Goal: Task Accomplishment & Management: Manage account settings

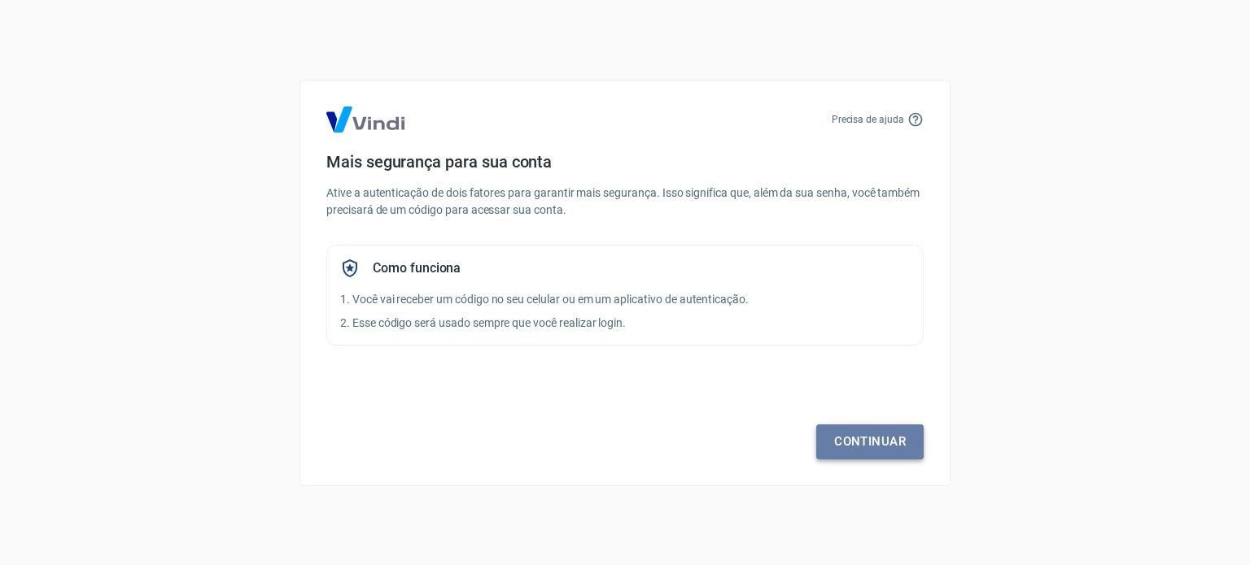
click at [848, 441] on link "Continuar" at bounding box center [869, 442] width 107 height 34
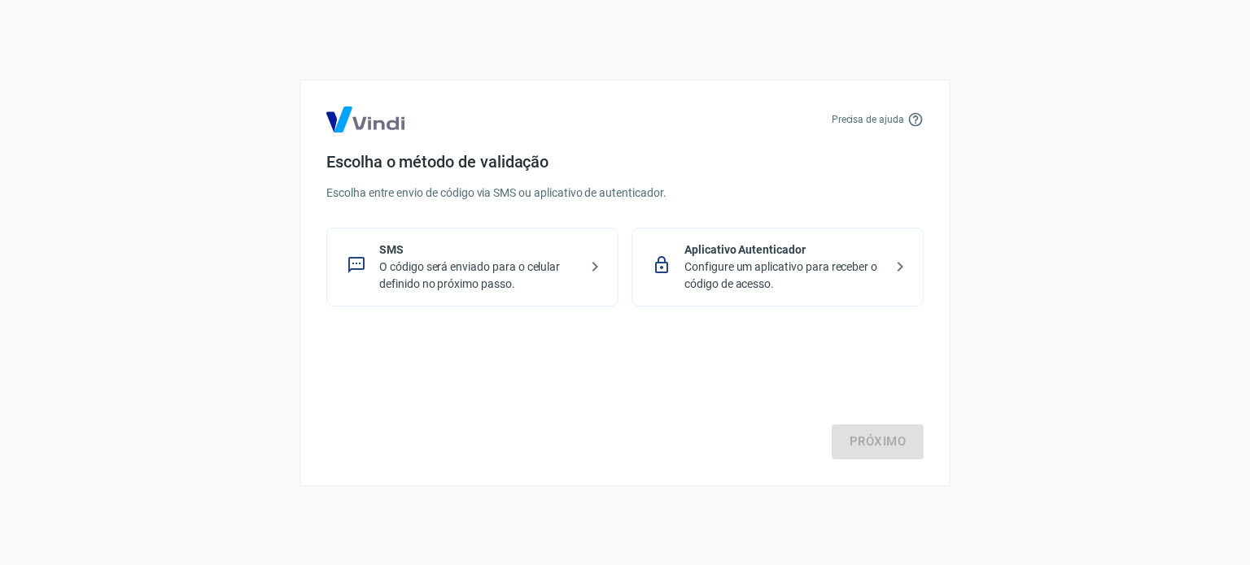
click at [425, 263] on p "O código será enviado para o celular definido no próximo passo." at bounding box center [478, 276] width 199 height 34
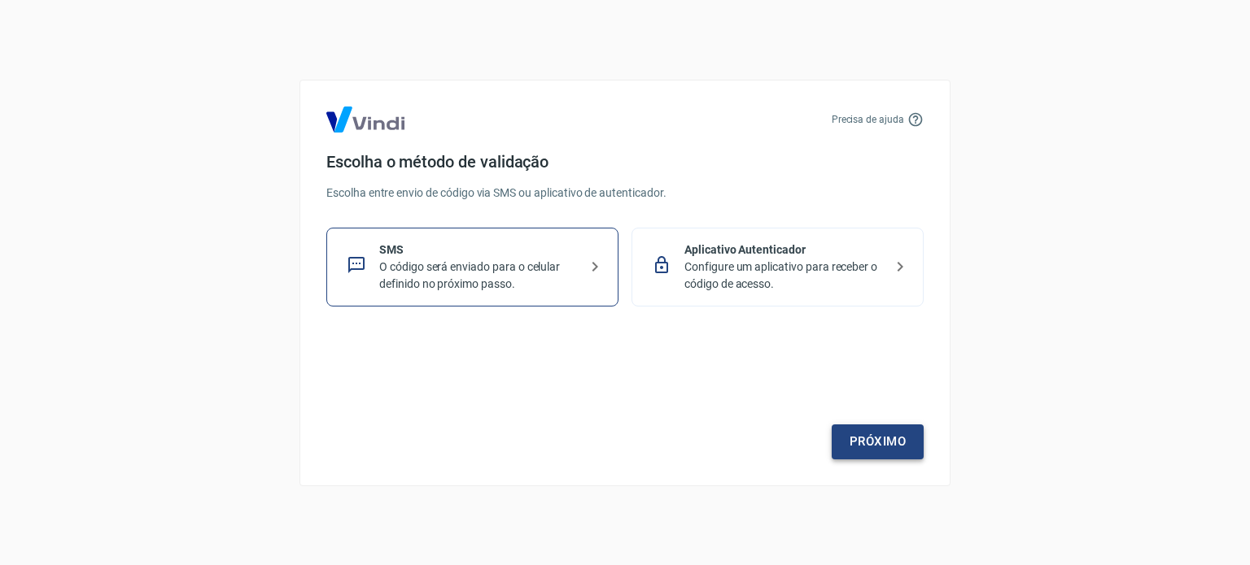
click at [876, 437] on link "Próximo" at bounding box center [877, 442] width 92 height 34
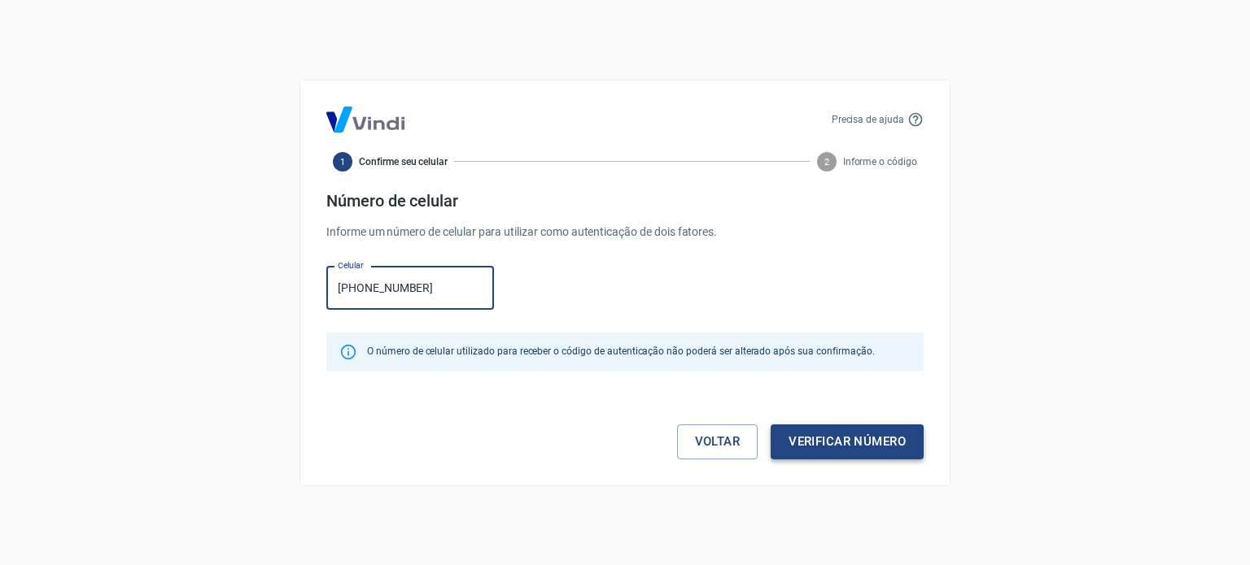
type input "(31) 98842-9727"
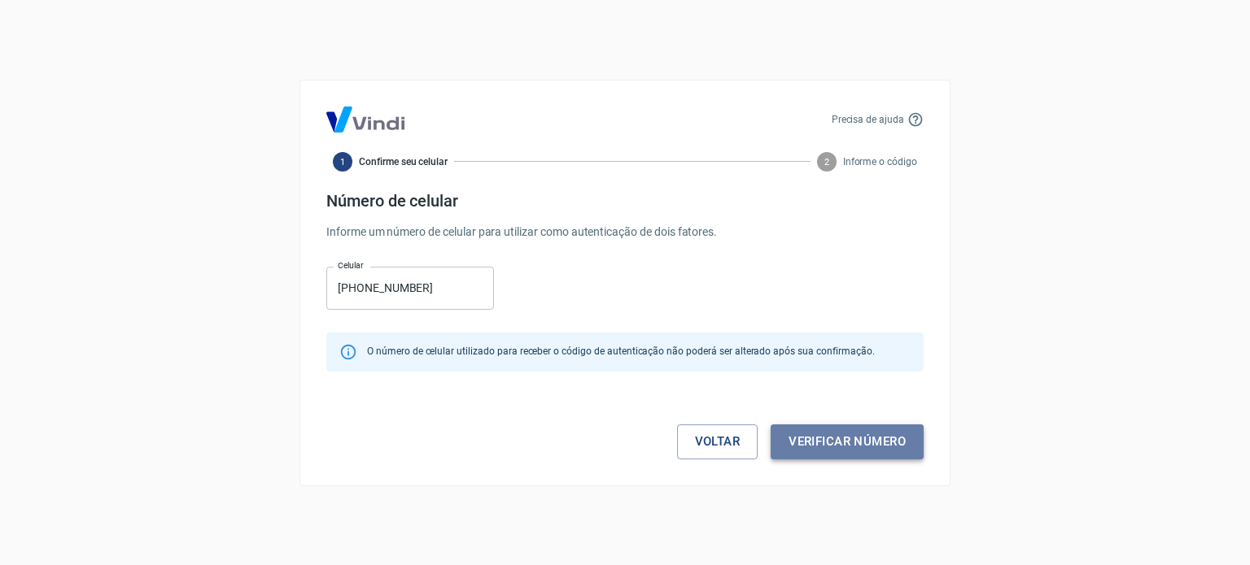
click at [879, 433] on button "Verificar número" at bounding box center [846, 442] width 153 height 34
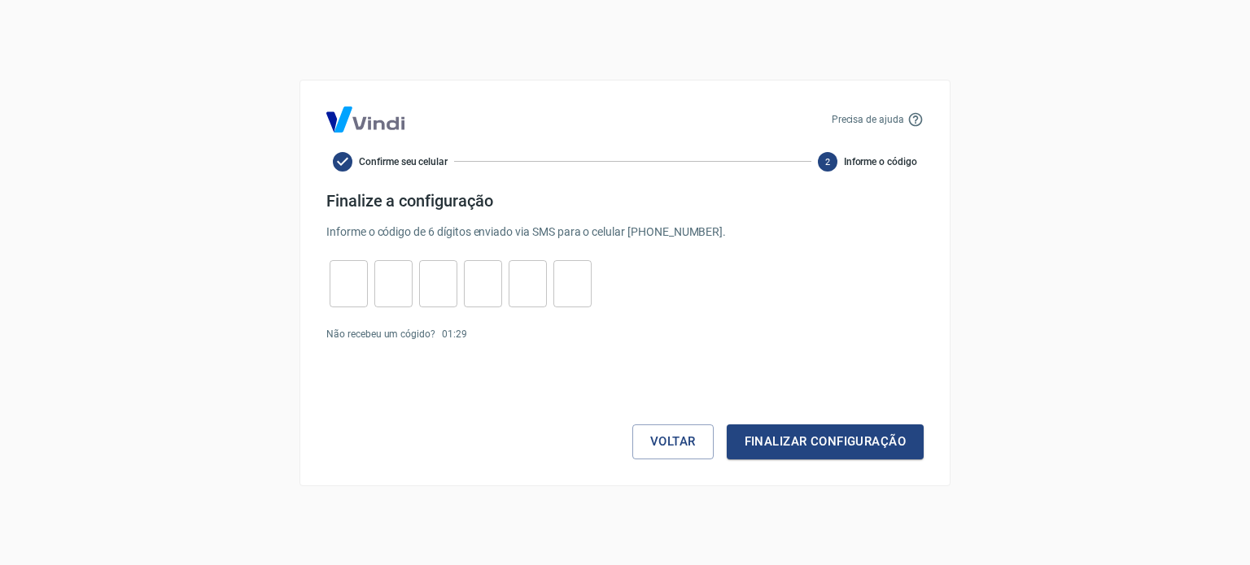
click at [362, 286] on input "tel" at bounding box center [349, 283] width 38 height 35
type input "8"
type input "7"
type input "3"
type input "0"
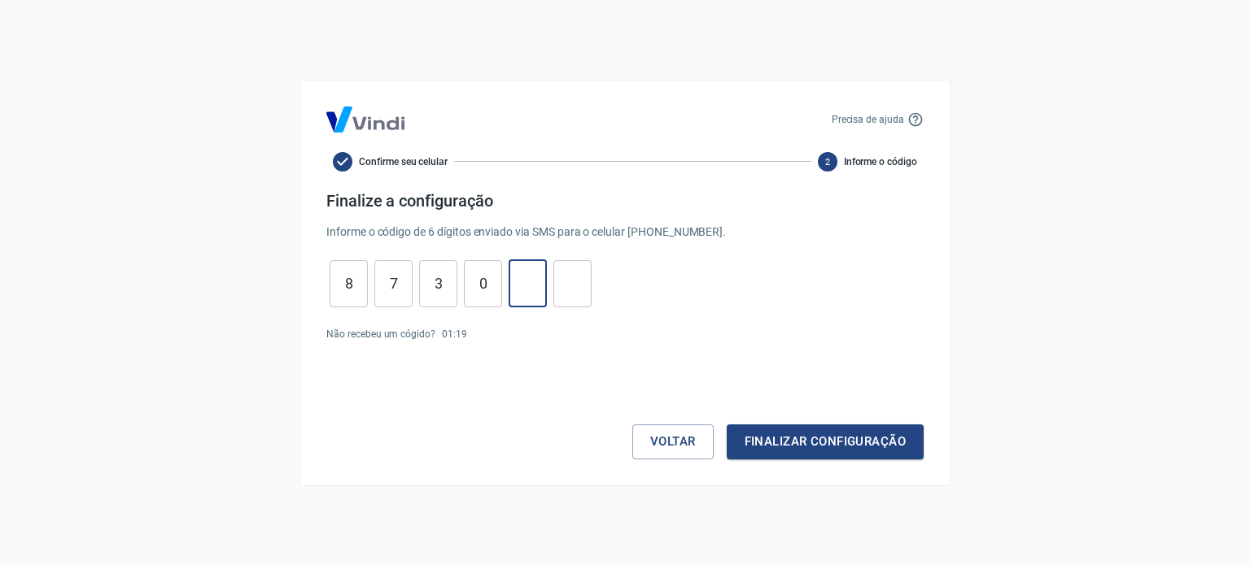
type input "9"
type input "4"
click at [773, 450] on button "Finalizar configuração" at bounding box center [825, 442] width 197 height 34
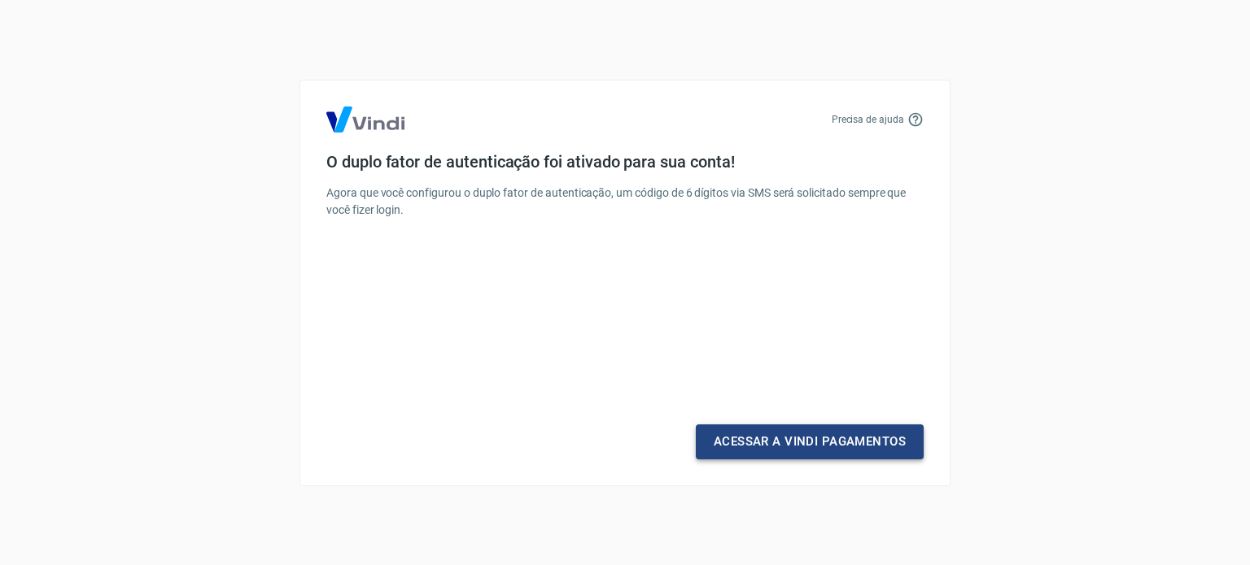
click at [773, 449] on link "Acessar a Vindi Pagamentos" at bounding box center [810, 442] width 228 height 34
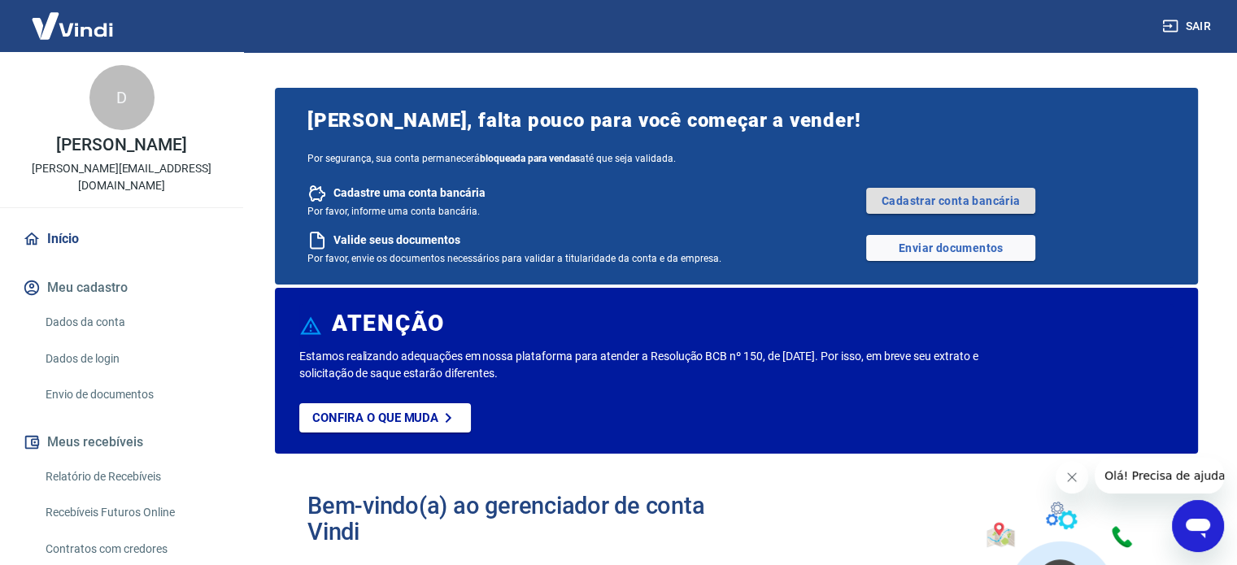
click at [946, 200] on link "Cadastrar conta bancária" at bounding box center [950, 201] width 169 height 26
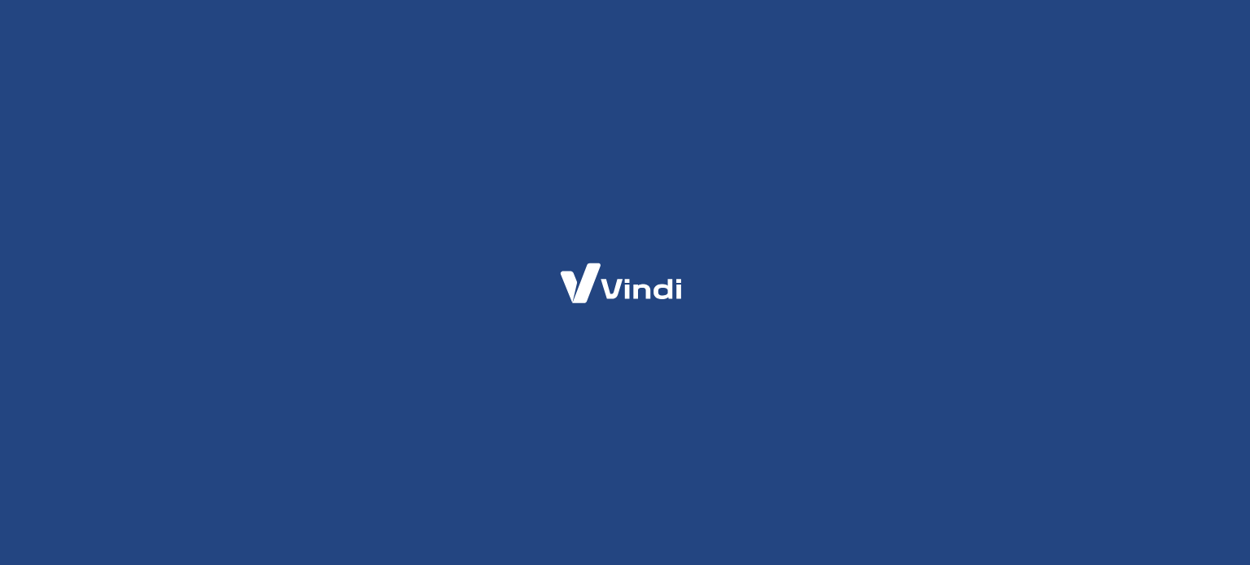
click at [661, 308] on img at bounding box center [621, 284] width 159 height 75
click at [469, 219] on div at bounding box center [625, 282] width 1250 height 565
click at [687, 330] on div at bounding box center [625, 282] width 1250 height 565
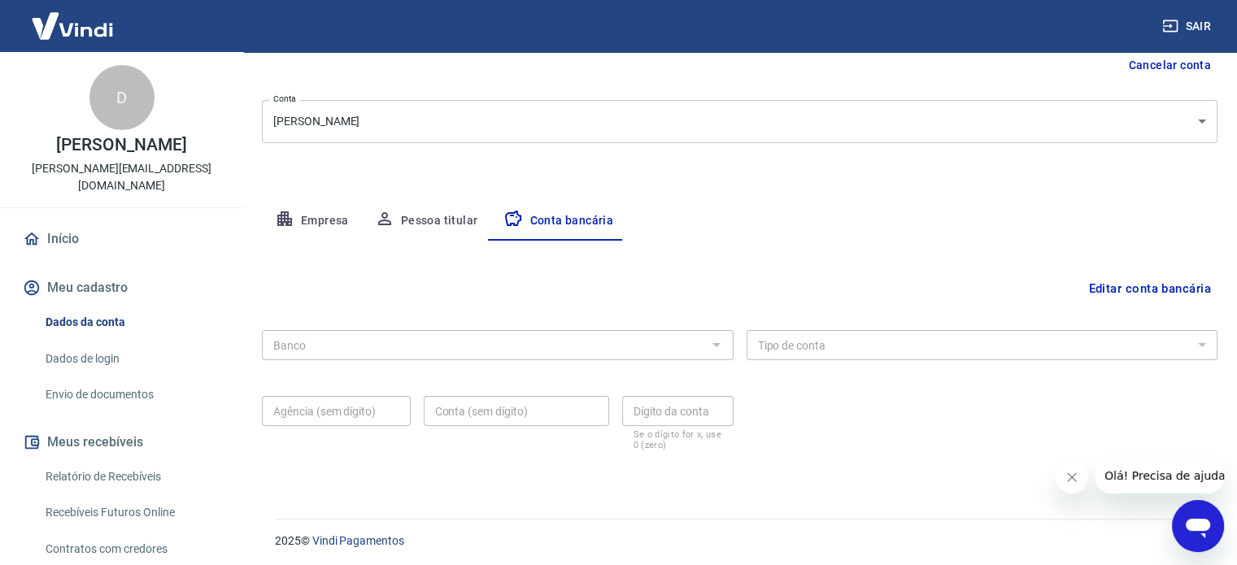
scroll to position [175, 0]
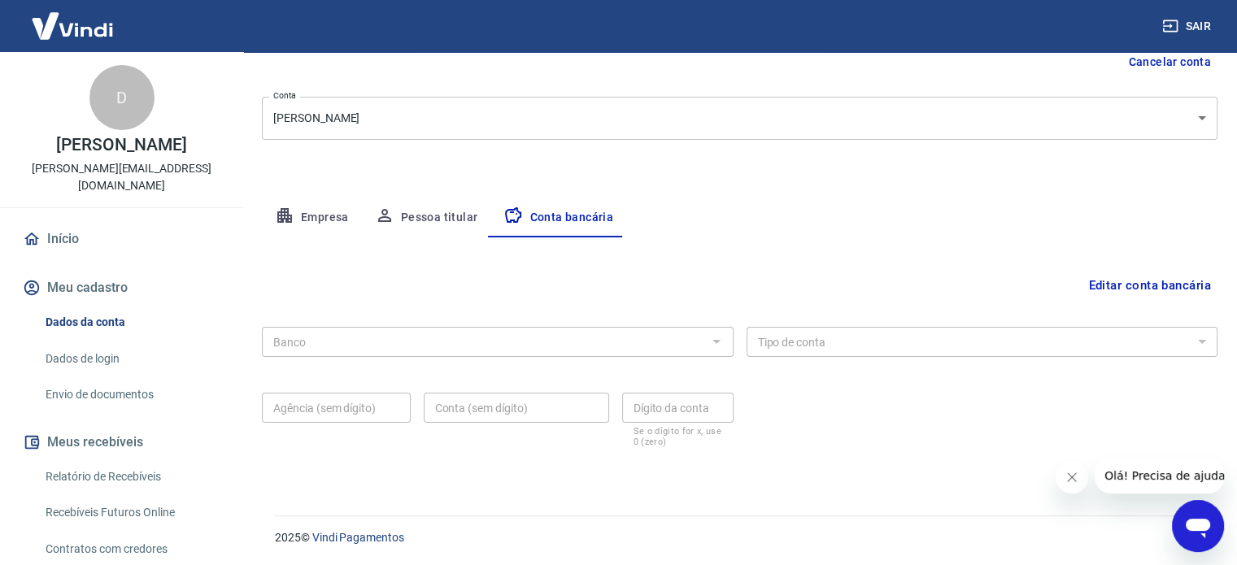
click at [726, 342] on div at bounding box center [715, 341] width 21 height 23
click at [721, 347] on div at bounding box center [715, 341] width 21 height 23
click at [1150, 281] on button "Editar conta bancária" at bounding box center [1150, 285] width 136 height 31
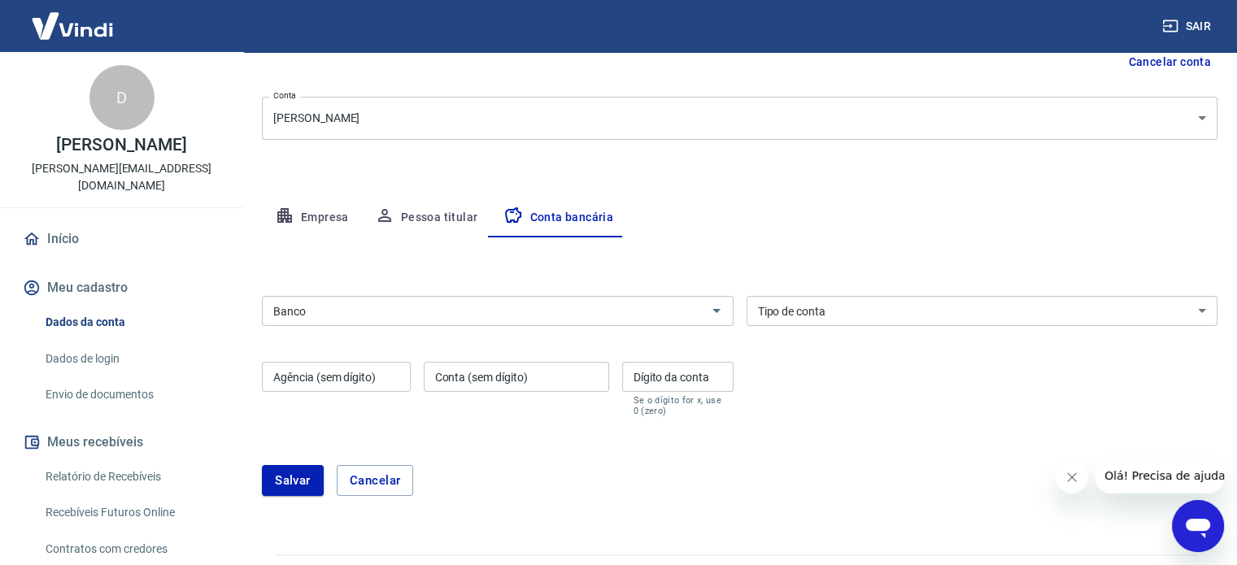
click at [462, 319] on input "Banco" at bounding box center [484, 311] width 435 height 20
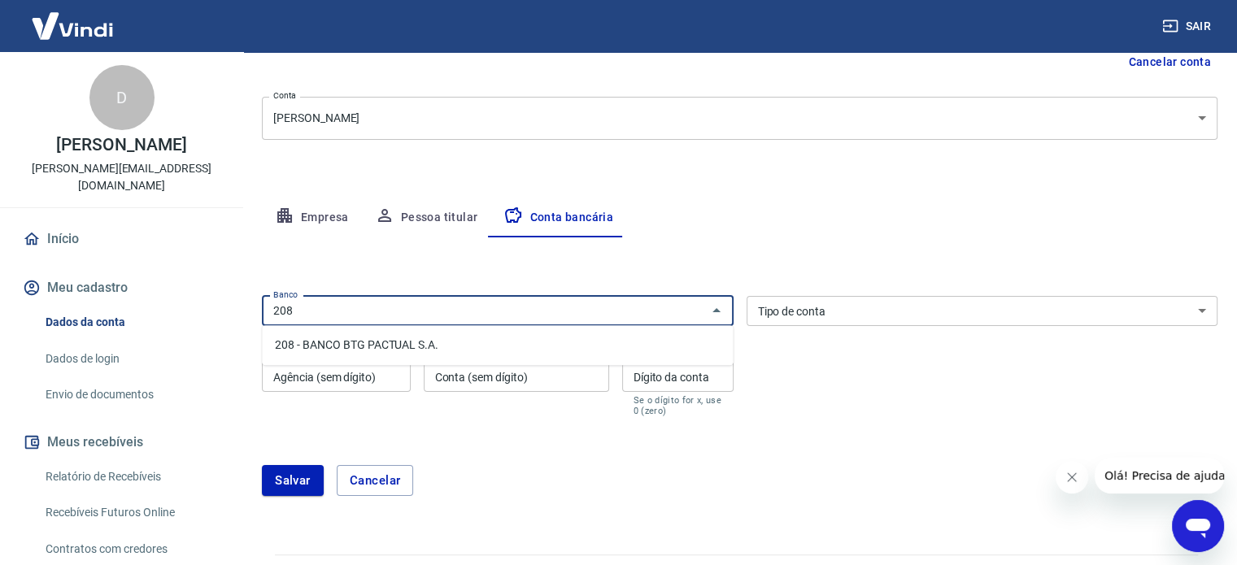
click at [404, 341] on li "208 - BANCO BTG PACTUAL S.A." at bounding box center [497, 345] width 471 height 27
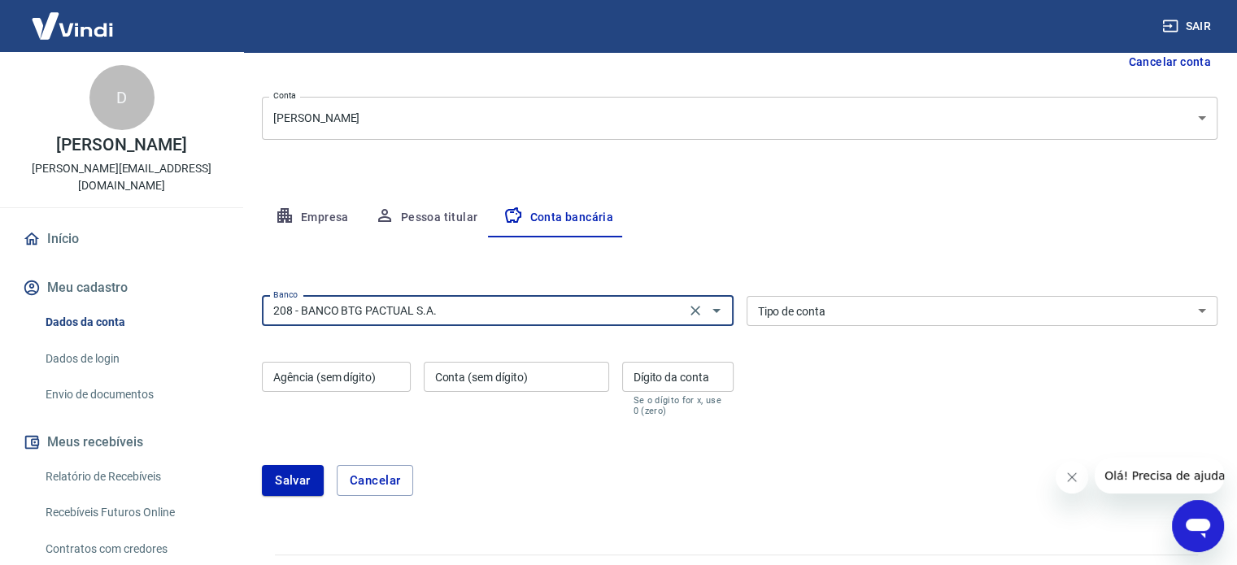
type input "208 - BANCO BTG PACTUAL S.A."
click at [851, 308] on select "Conta Corrente Conta Poupança" at bounding box center [983, 311] width 472 height 30
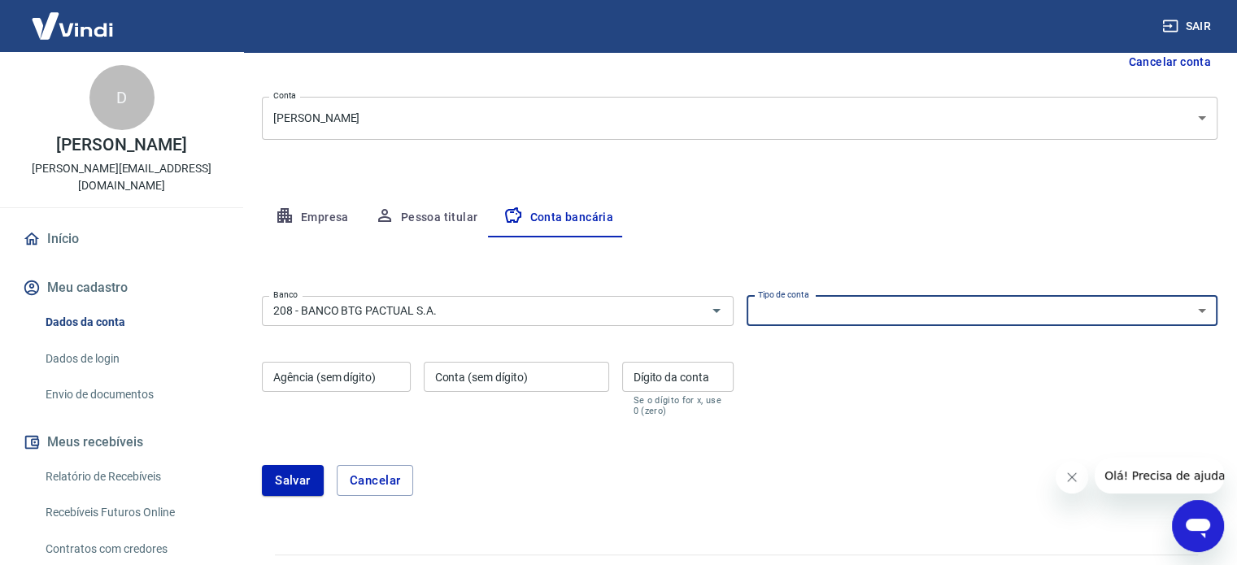
select select "1"
click at [747, 296] on select "Conta Corrente Conta Poupança" at bounding box center [983, 311] width 472 height 30
click at [373, 380] on input "Agência (sem dígito)" at bounding box center [336, 377] width 149 height 30
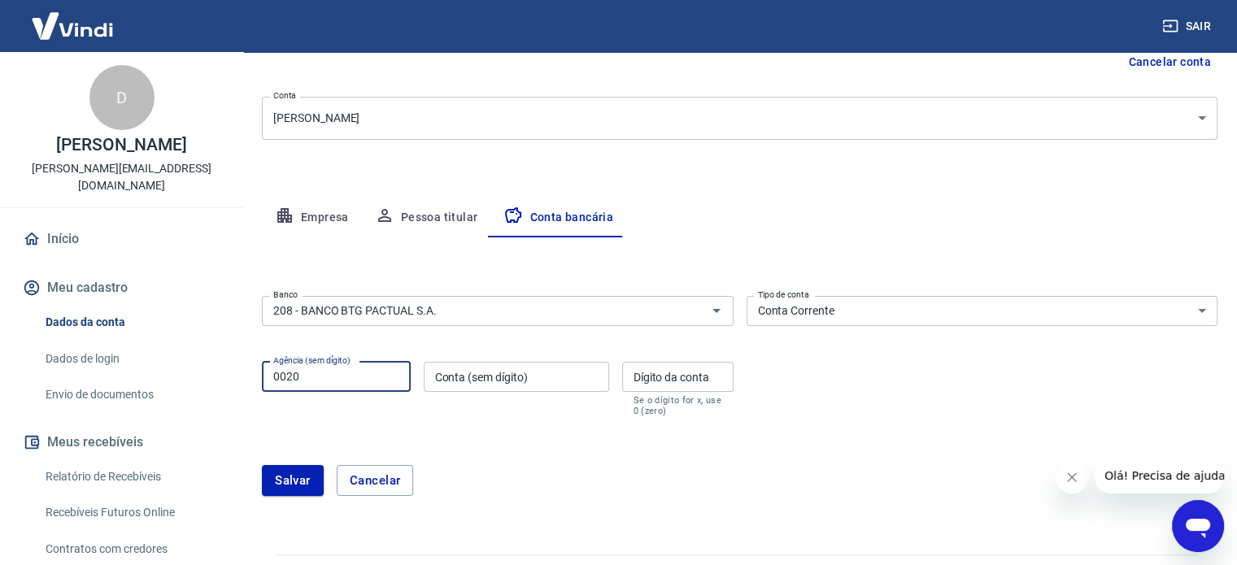
type input "0020"
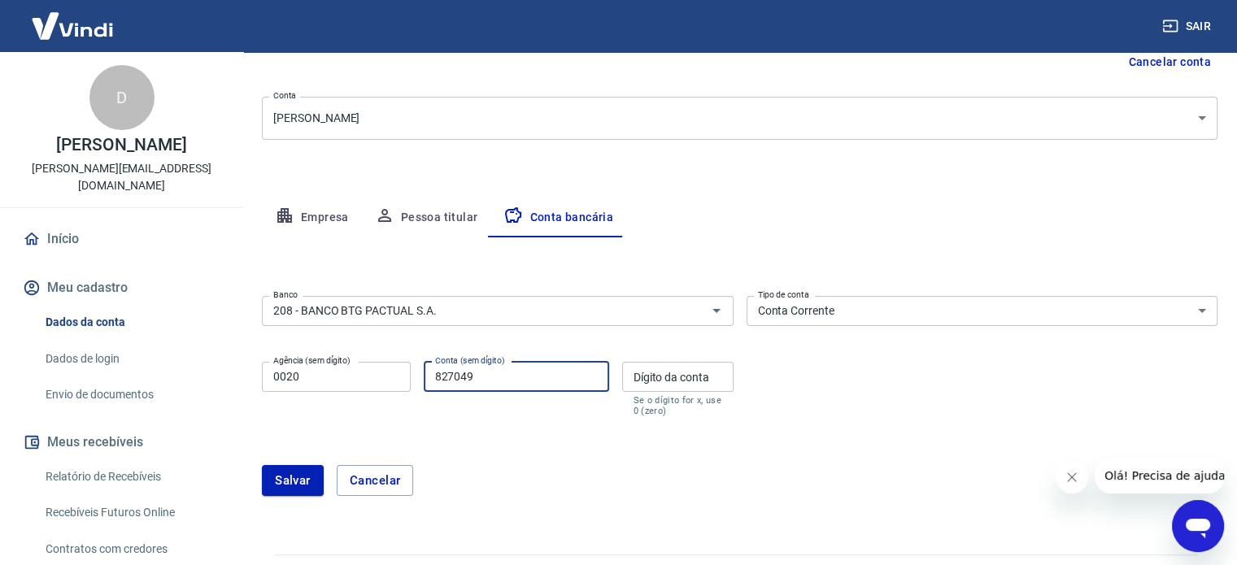
type input "827049"
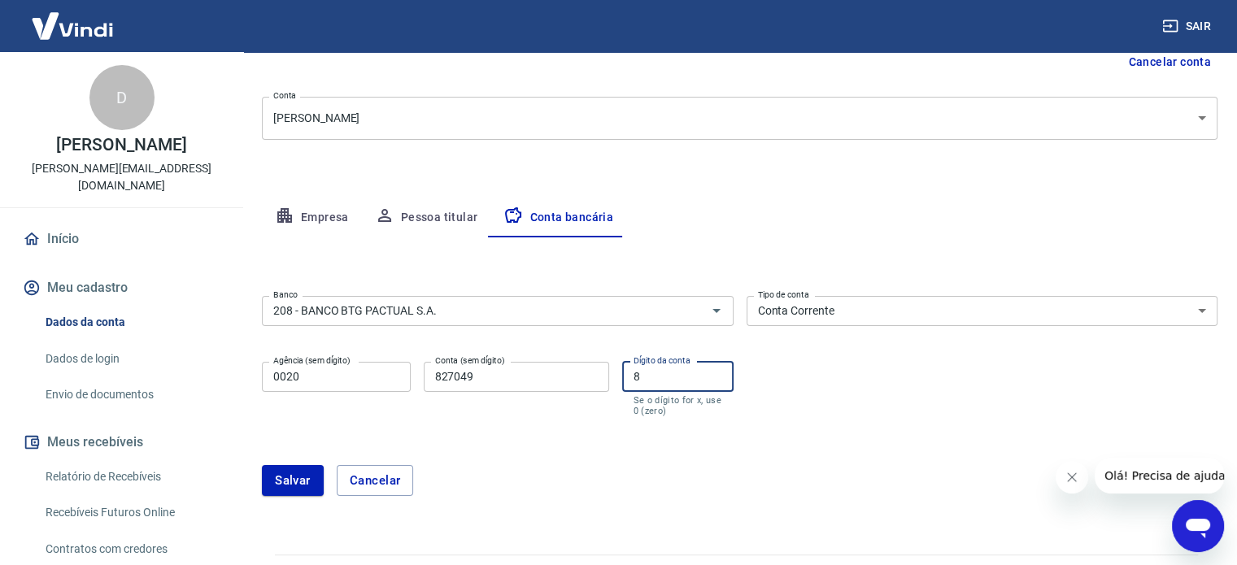
type input "8"
click at [561, 441] on form "Banco 208 - BANCO BTG PACTUAL S.A. Banco Tipo de conta Conta Corrente Conta Pou…" at bounding box center [740, 403] width 956 height 226
click at [1068, 478] on icon "Fechar mensagem da empresa" at bounding box center [1072, 477] width 13 height 13
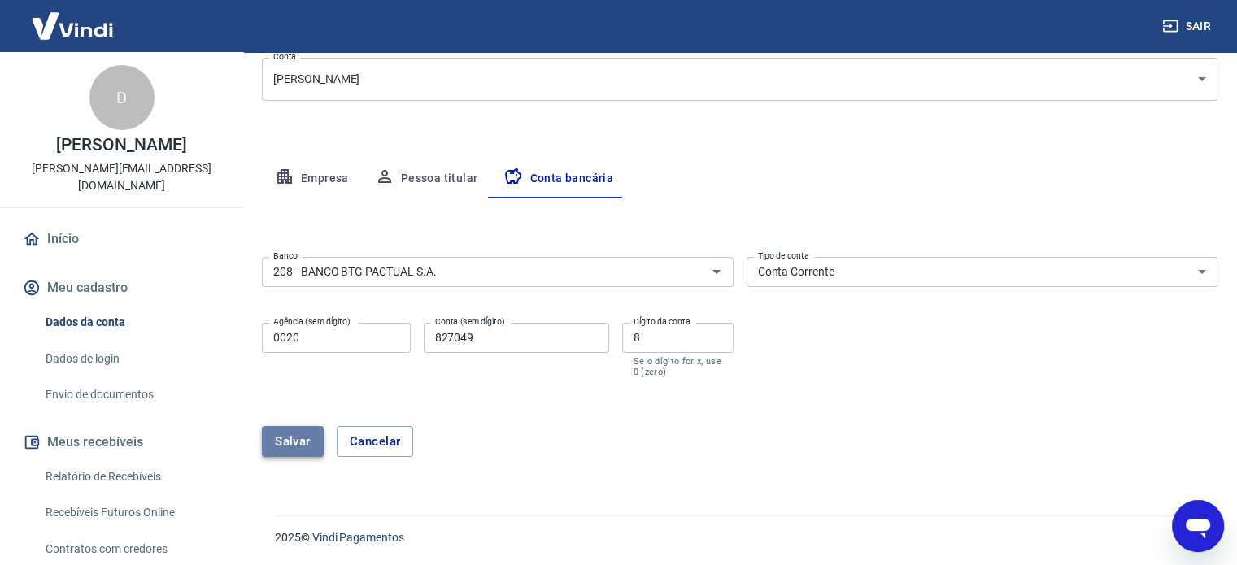
click at [286, 448] on button "Salvar" at bounding box center [293, 441] width 62 height 31
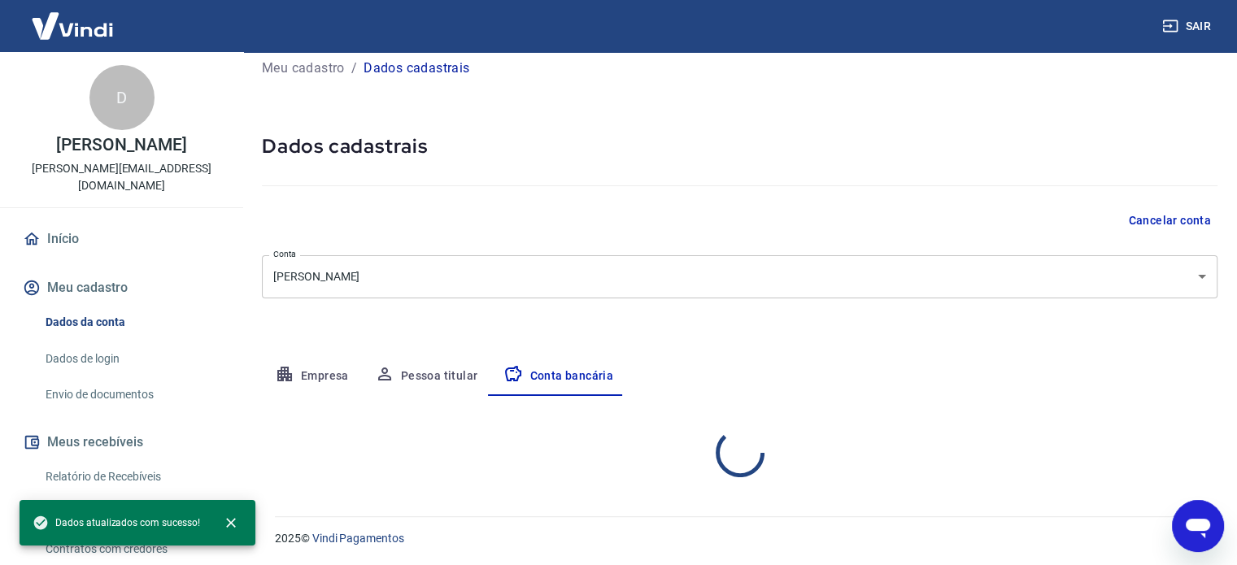
select select "1"
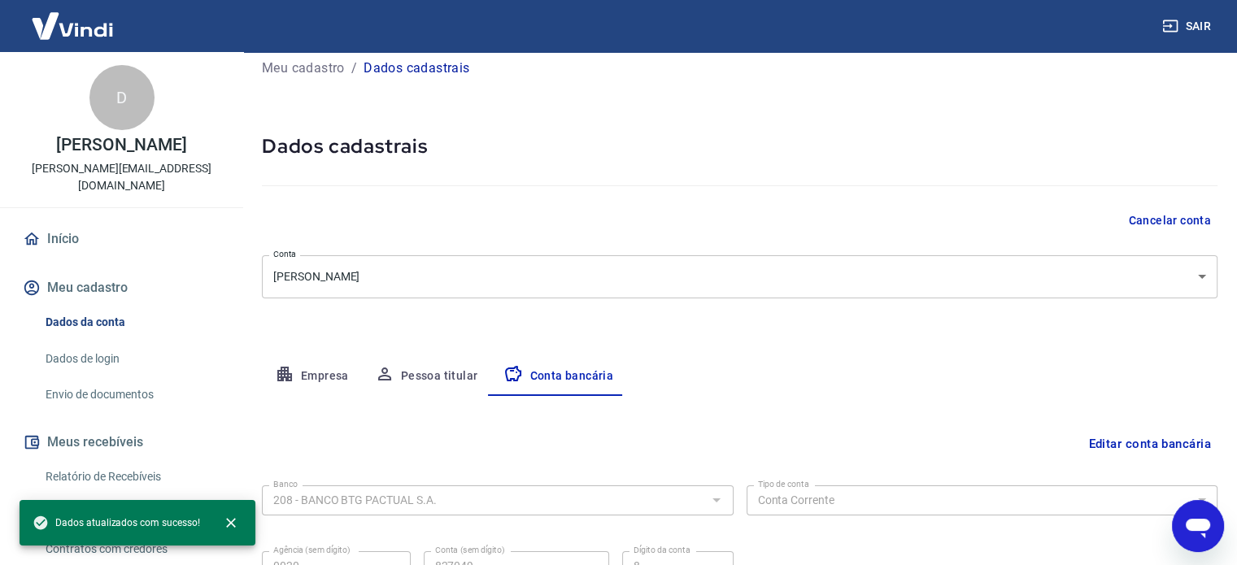
scroll to position [175, 0]
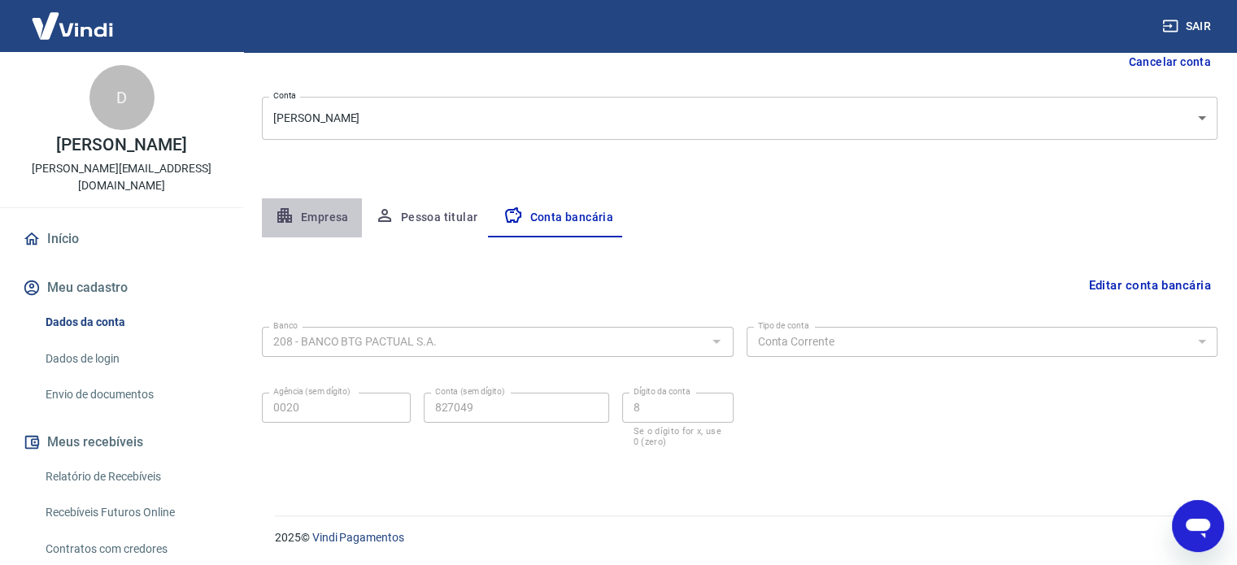
drag, startPoint x: 335, startPoint y: 217, endPoint x: 345, endPoint y: 220, distance: 10.3
click at [335, 217] on button "Empresa" at bounding box center [312, 218] width 100 height 39
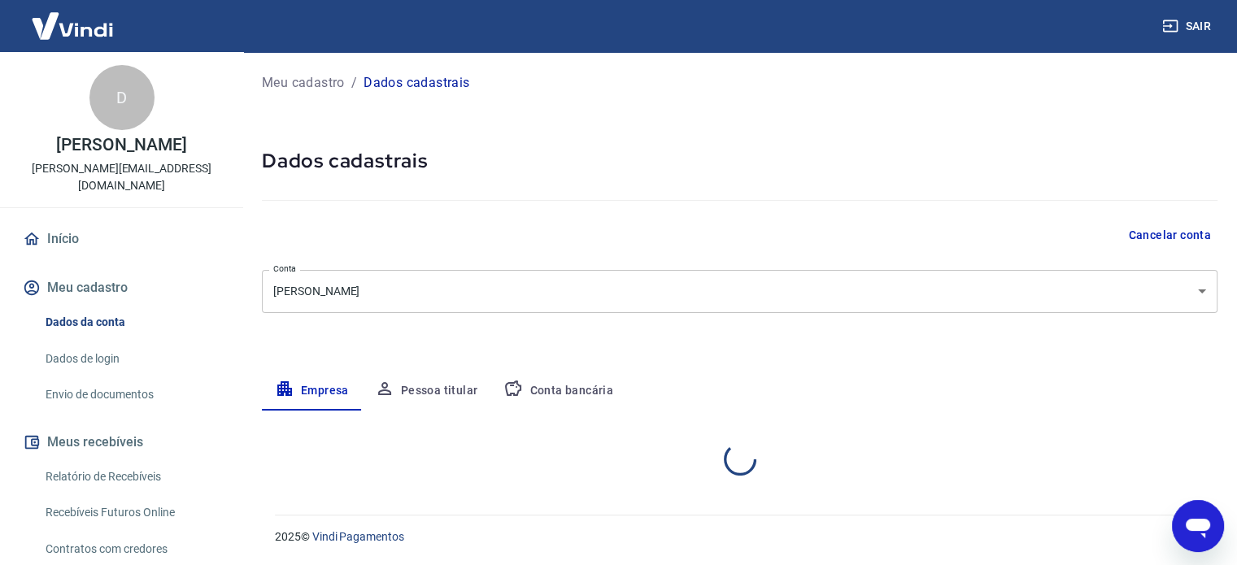
select select "MG"
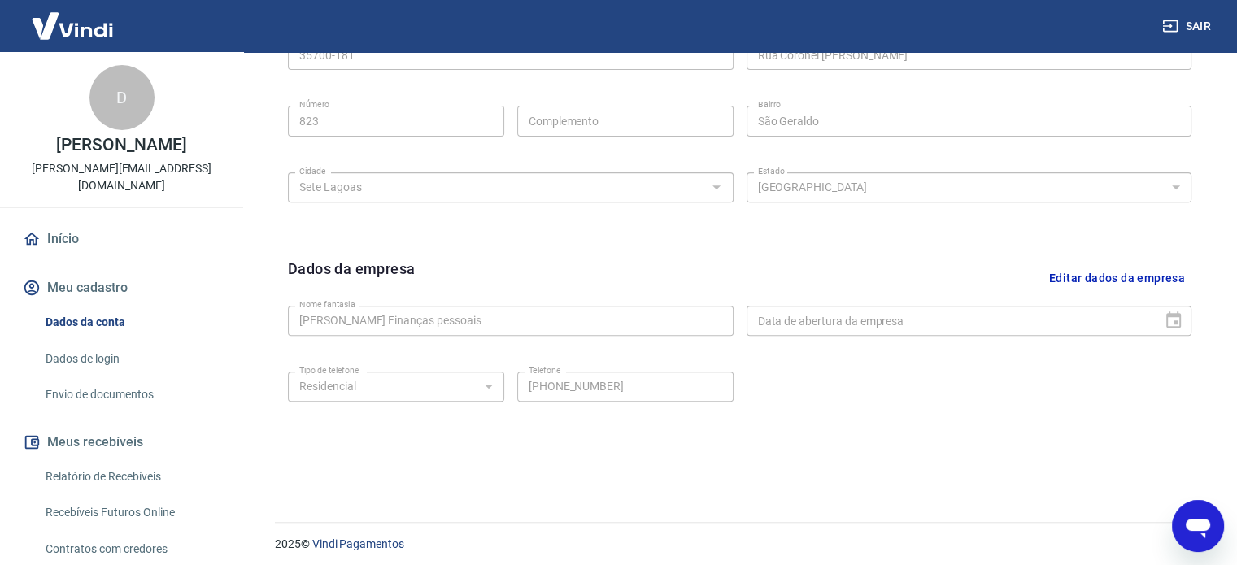
scroll to position [607, 0]
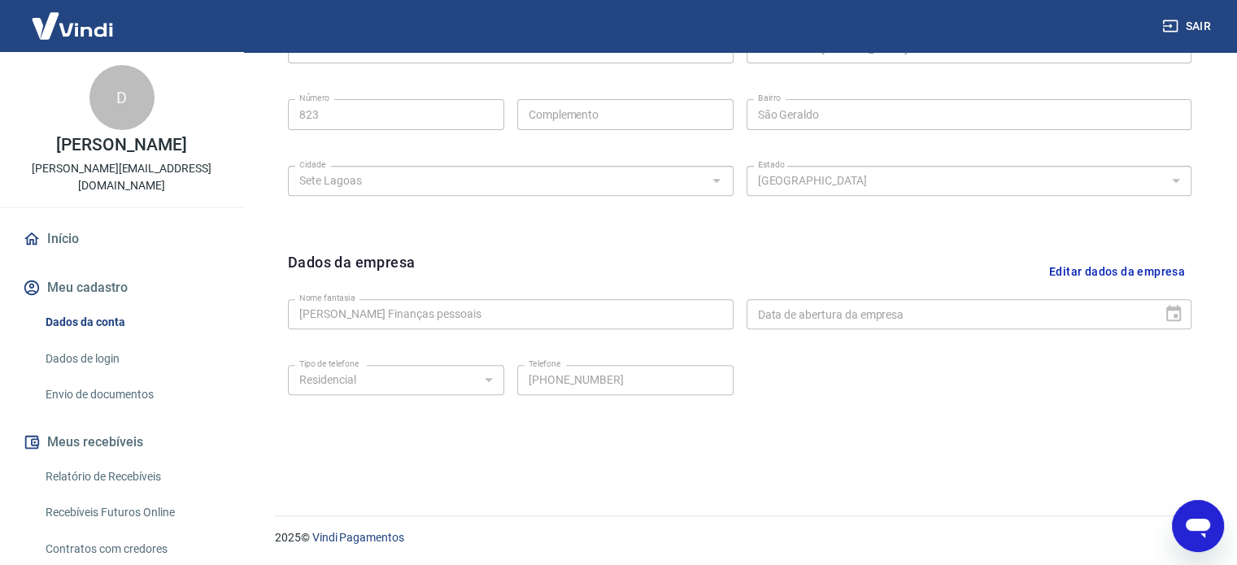
click at [1121, 260] on button "Editar dados da empresa" at bounding box center [1117, 271] width 149 height 41
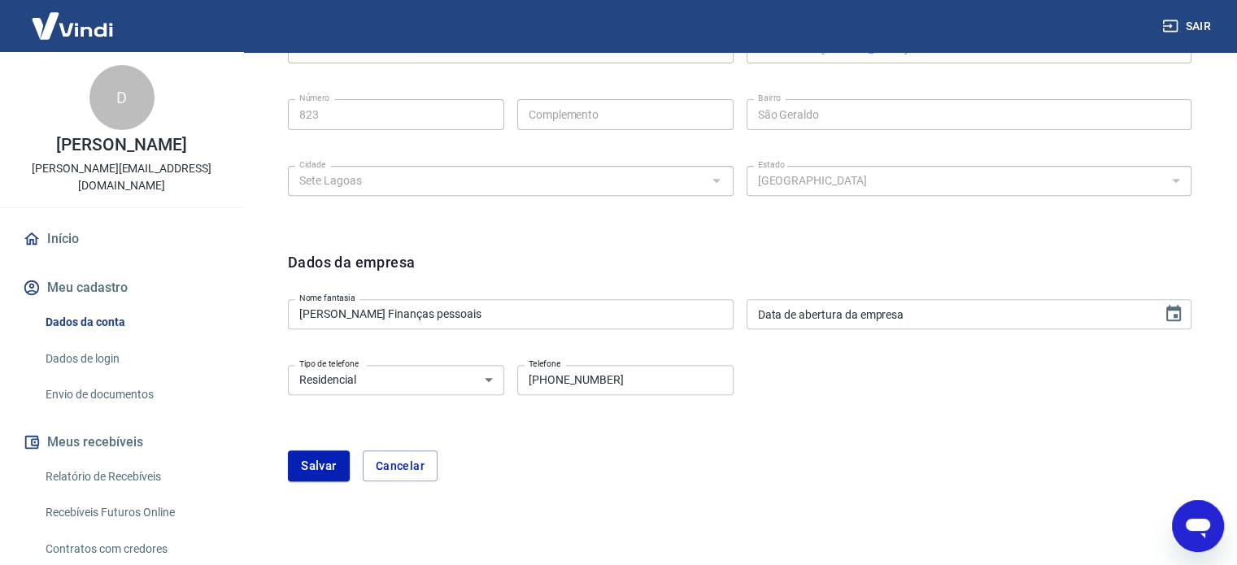
click at [425, 308] on input "Dani Carvalho Finanças pessoais" at bounding box center [511, 314] width 446 height 30
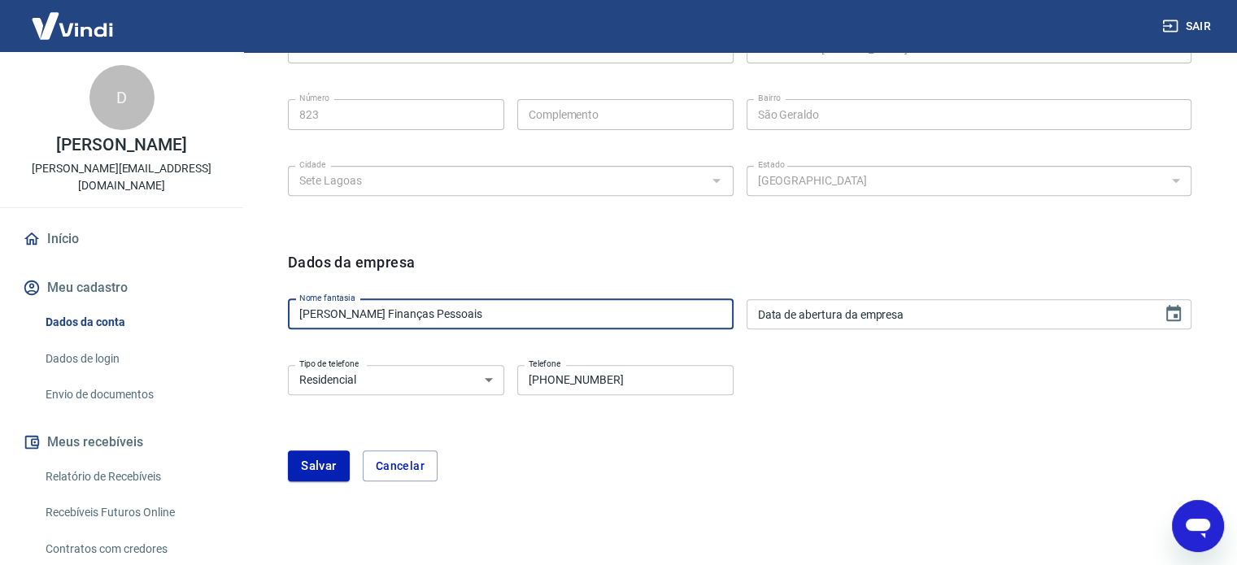
click at [373, 312] on input "Dani Carvalho Finanças Pessoais" at bounding box center [511, 314] width 446 height 30
type input "Dani Carvalho - Finanças Pessoais"
click at [297, 460] on button "Salvar" at bounding box center [319, 466] width 62 height 31
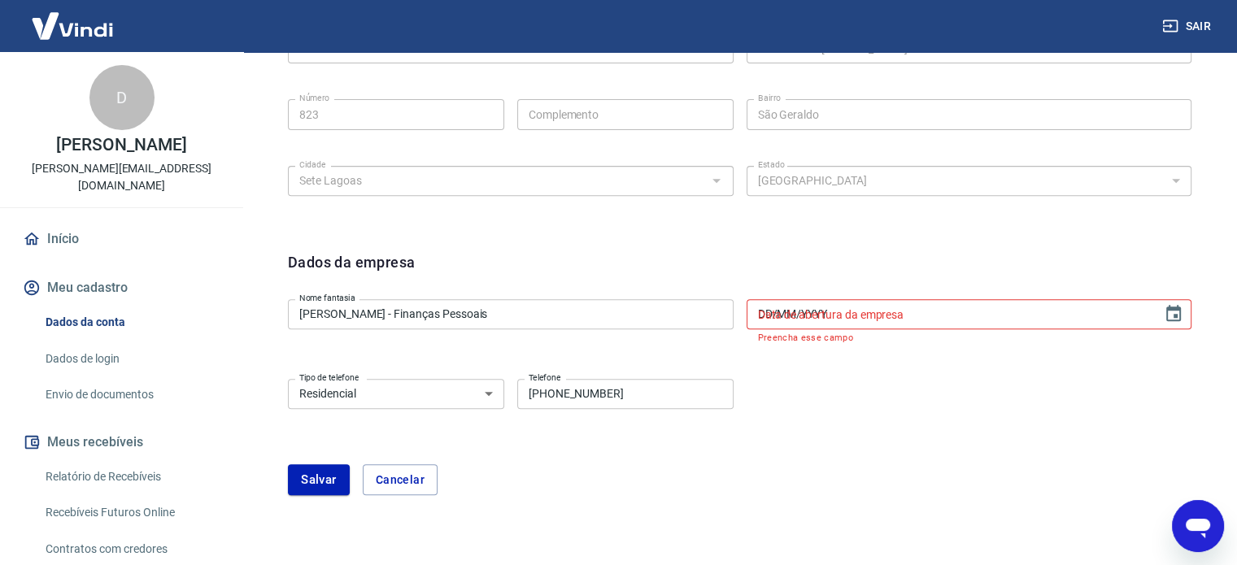
click at [1025, 316] on input "DD/MM/YYYY" at bounding box center [949, 314] width 405 height 30
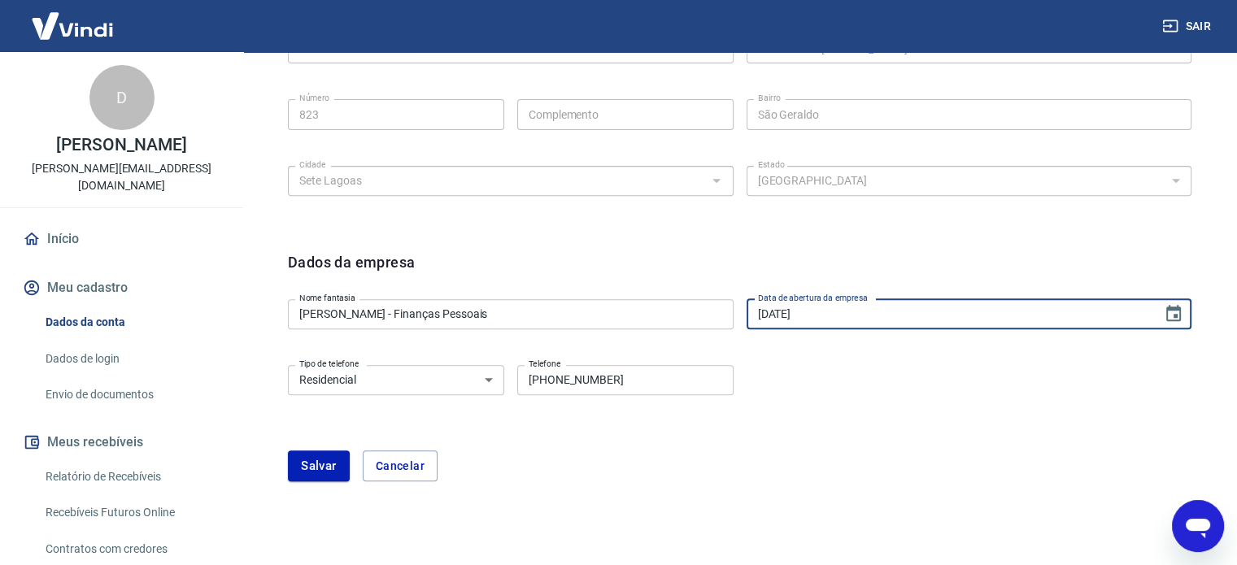
type input "17/06/2025"
click at [980, 401] on div "Tipo de telefone Residencial Comercial Tipo de telefone Telefone (31) 98842-972…" at bounding box center [740, 392] width 904 height 66
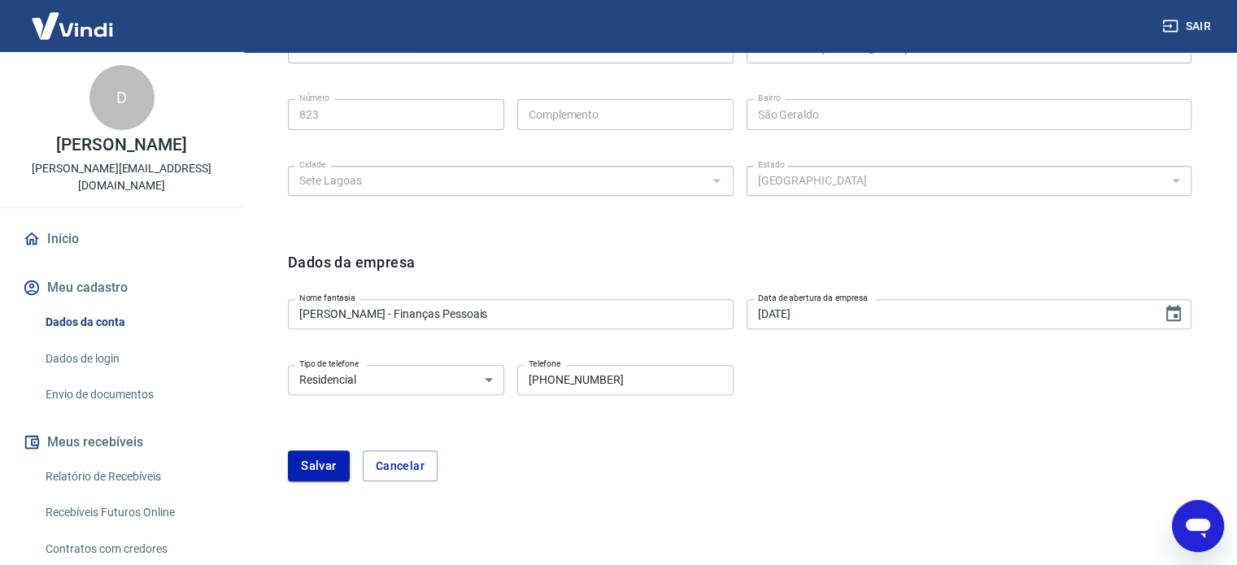
click at [310, 484] on div "Dados da empresa Nome fantasia Dani Carvalho - Finanças Pessoais Nome fantasia …" at bounding box center [740, 376] width 930 height 276
click at [308, 471] on button "Salvar" at bounding box center [319, 466] width 62 height 31
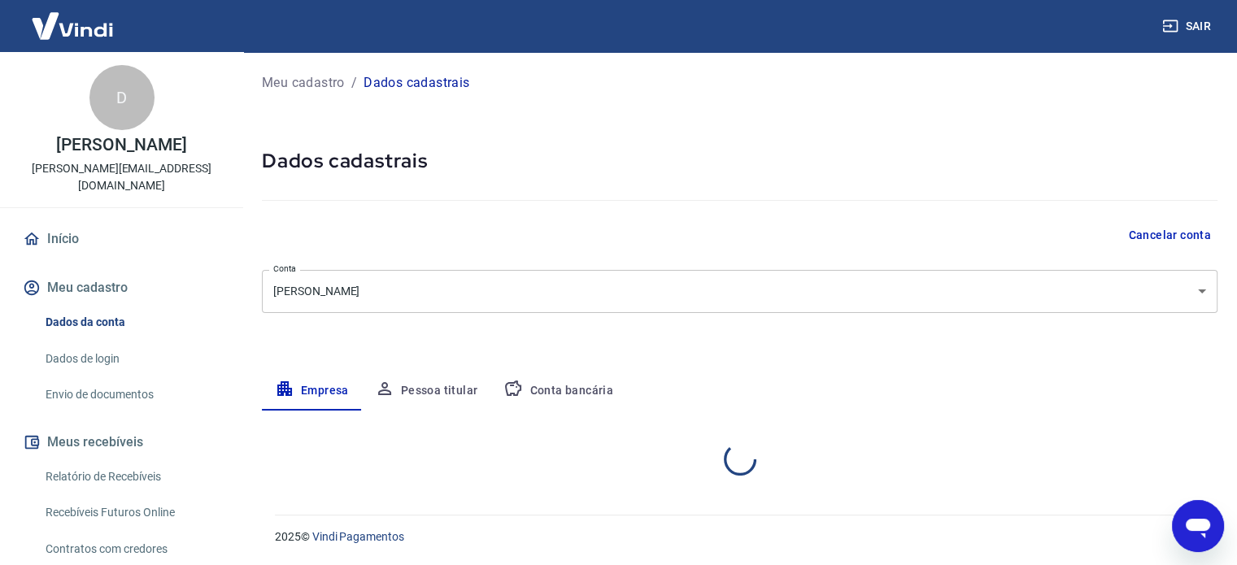
scroll to position [0, 0]
select select "MG"
click at [410, 396] on button "Pessoa titular" at bounding box center [426, 392] width 129 height 39
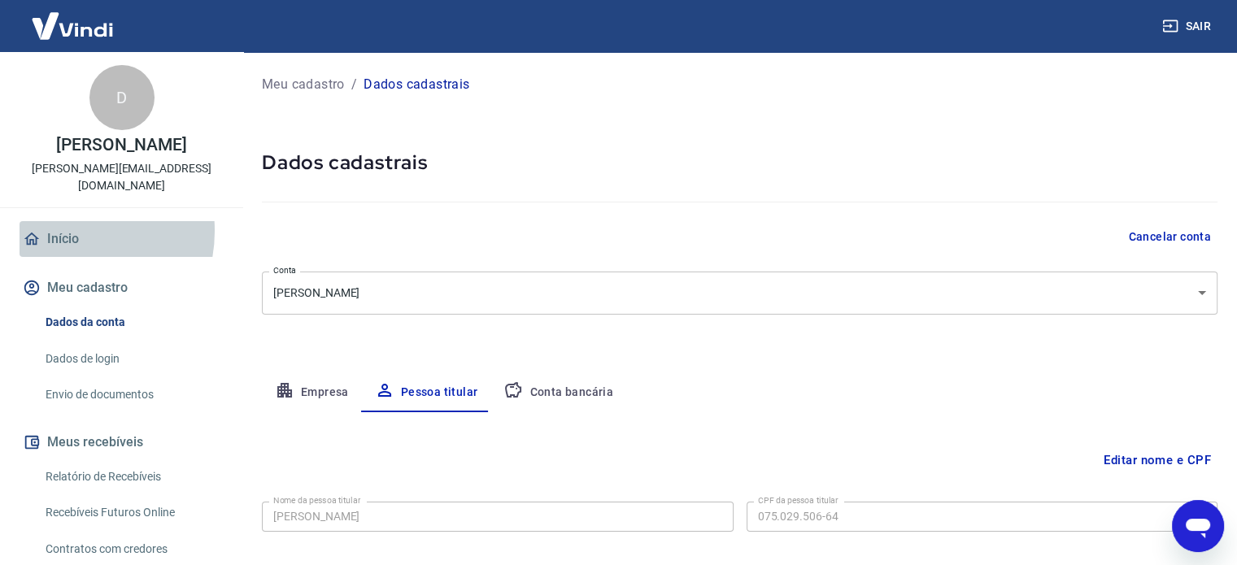
click at [61, 221] on link "Início" at bounding box center [122, 239] width 204 height 36
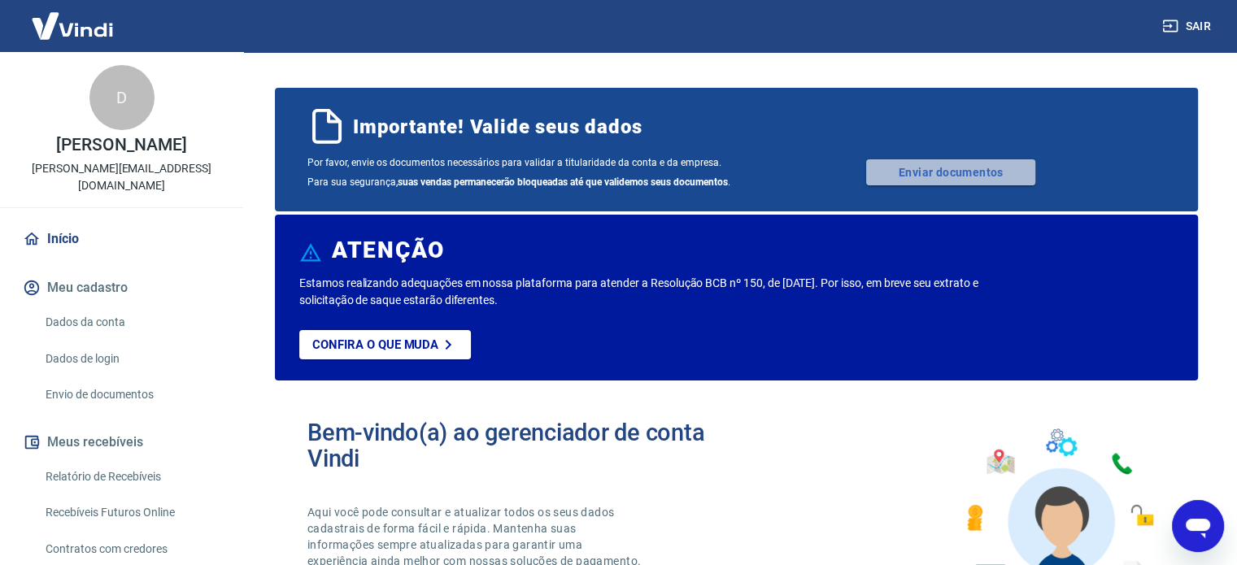
click at [974, 173] on link "Enviar documentos" at bounding box center [950, 172] width 169 height 26
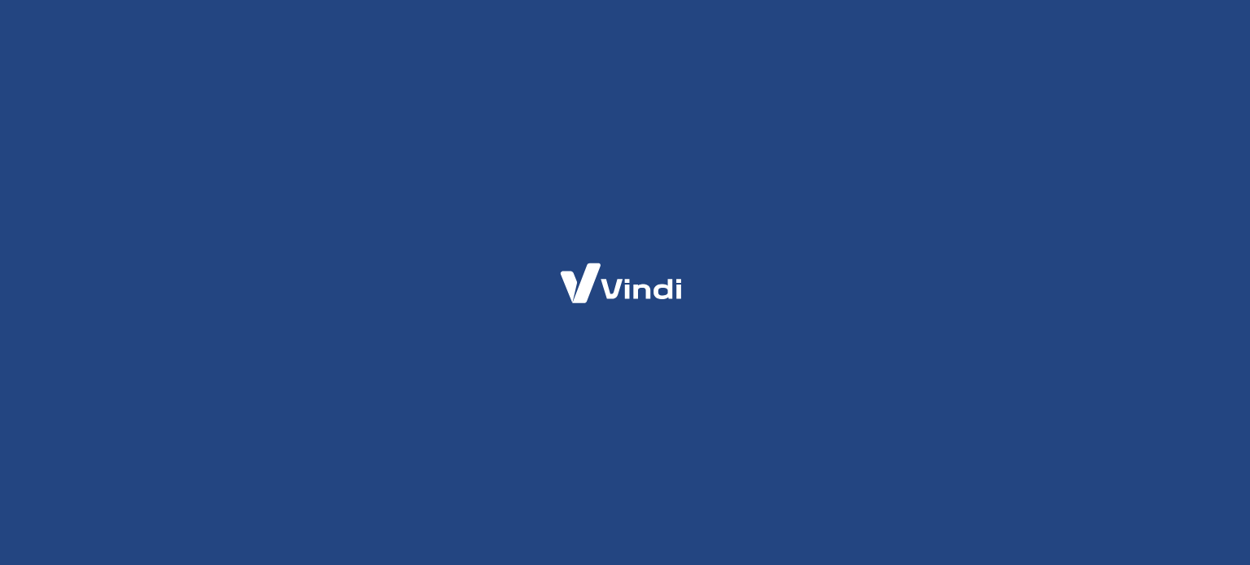
click at [532, 338] on div at bounding box center [625, 282] width 1250 height 565
click at [690, 346] on div at bounding box center [625, 282] width 1250 height 565
click at [432, 229] on div at bounding box center [625, 282] width 1250 height 565
click at [430, 227] on div at bounding box center [625, 282] width 1250 height 565
drag, startPoint x: 430, startPoint y: 227, endPoint x: 213, endPoint y: 77, distance: 263.8
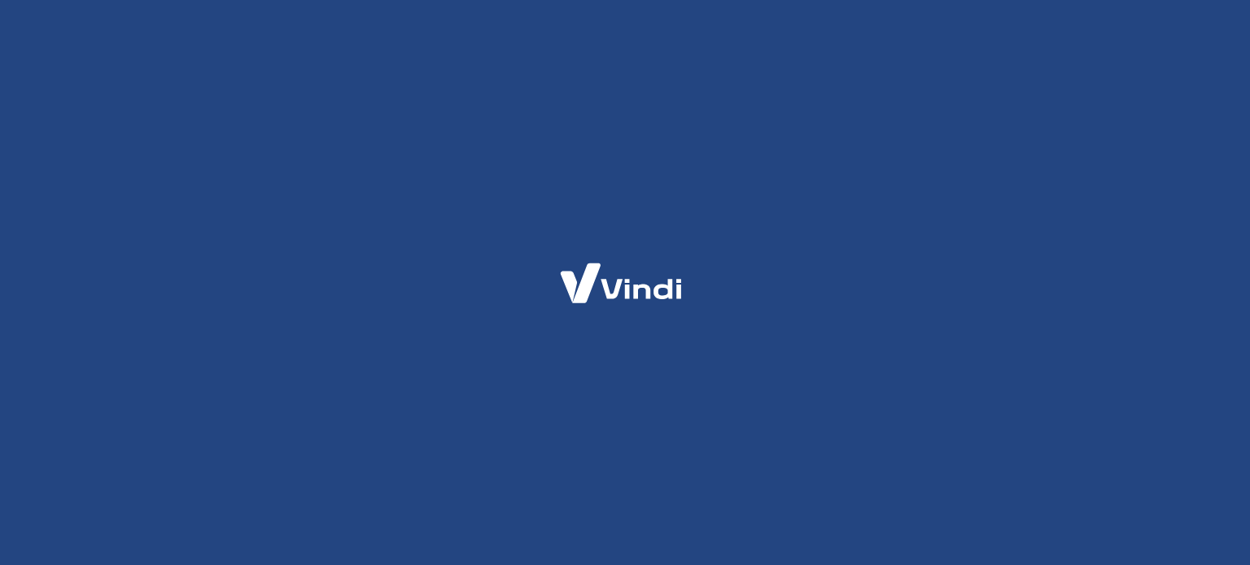
click at [295, 149] on div at bounding box center [625, 282] width 1250 height 565
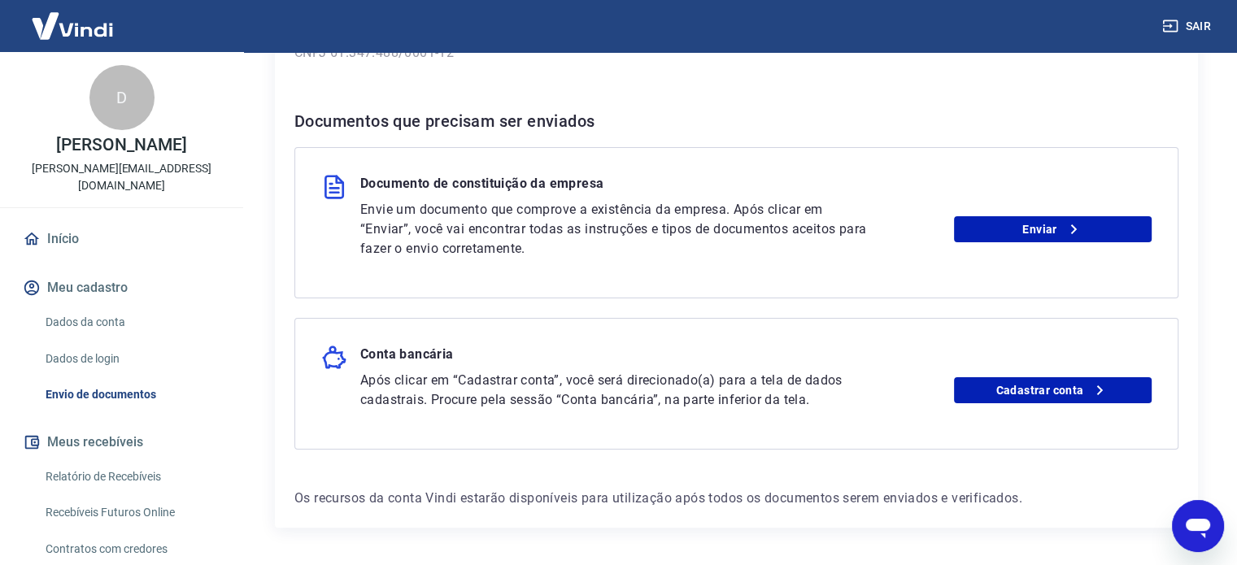
scroll to position [325, 0]
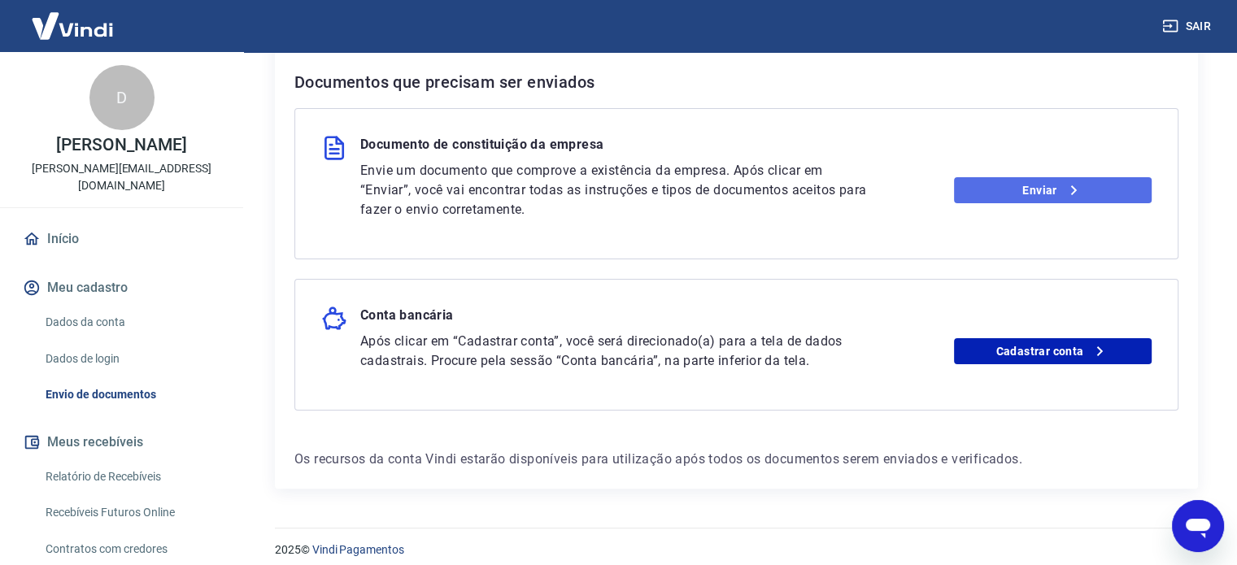
click at [1106, 191] on link "Enviar" at bounding box center [1053, 190] width 198 height 26
